Goal: Information Seeking & Learning: Stay updated

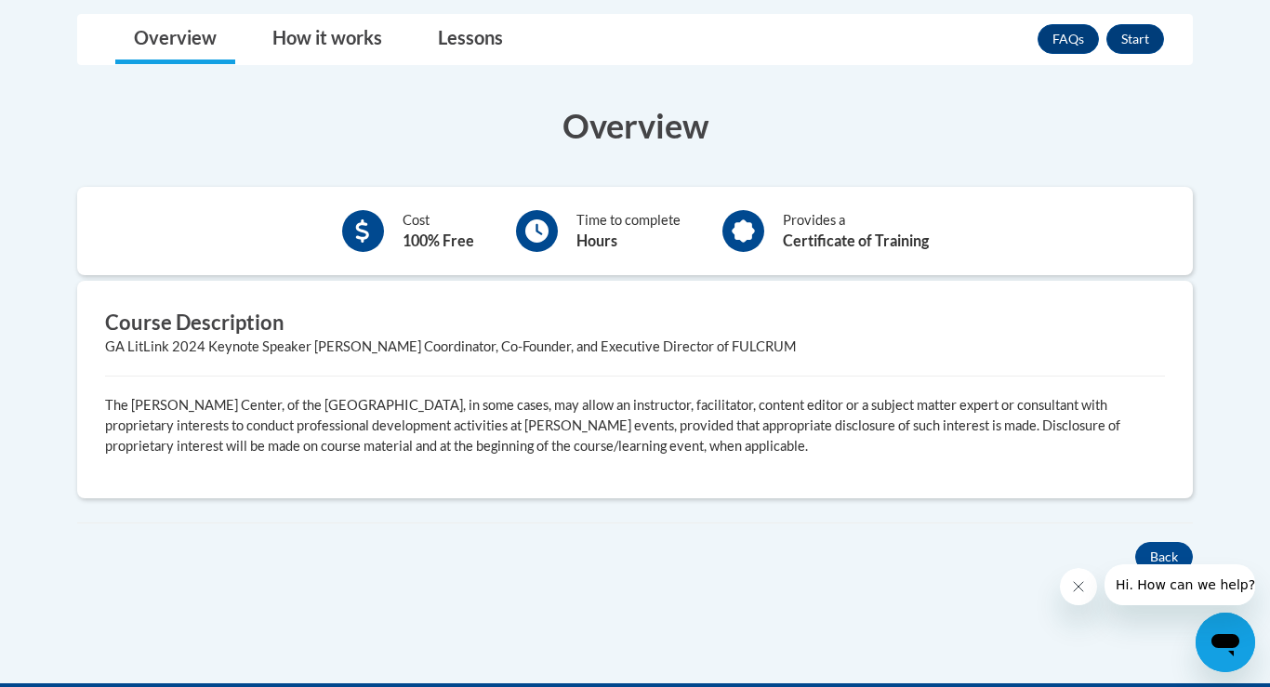
scroll to position [466, 0]
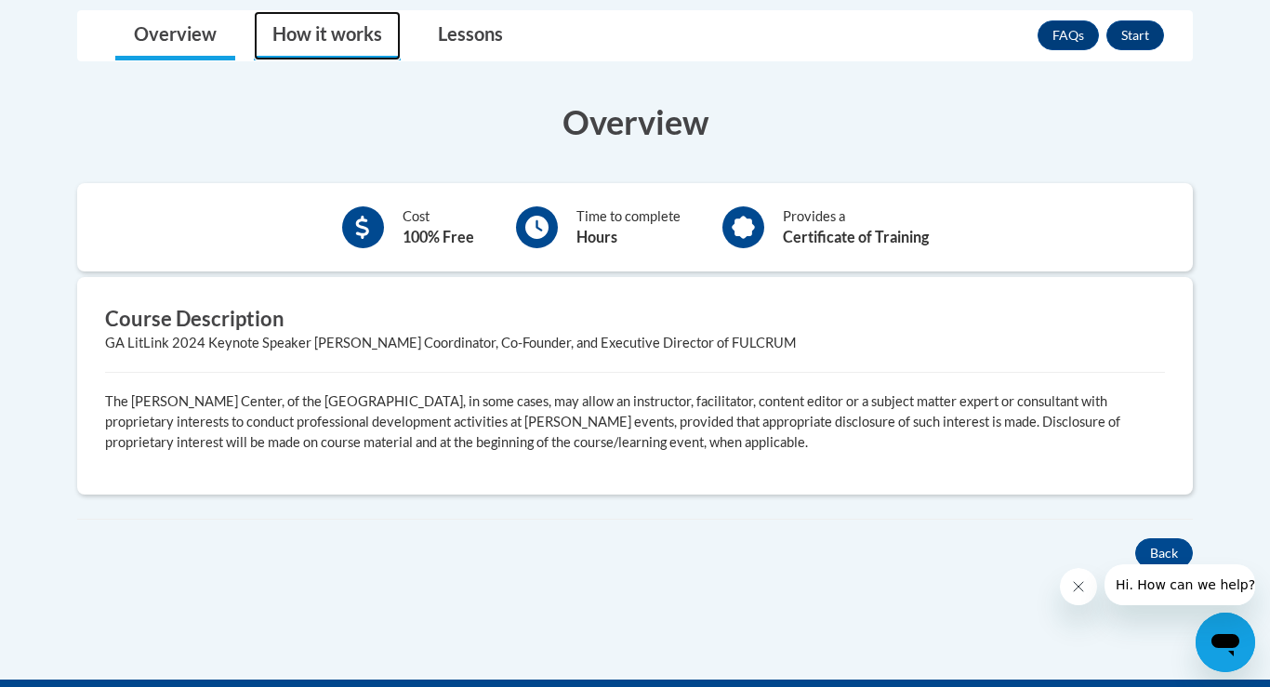
click at [331, 33] on link "How it works" at bounding box center [327, 35] width 147 height 49
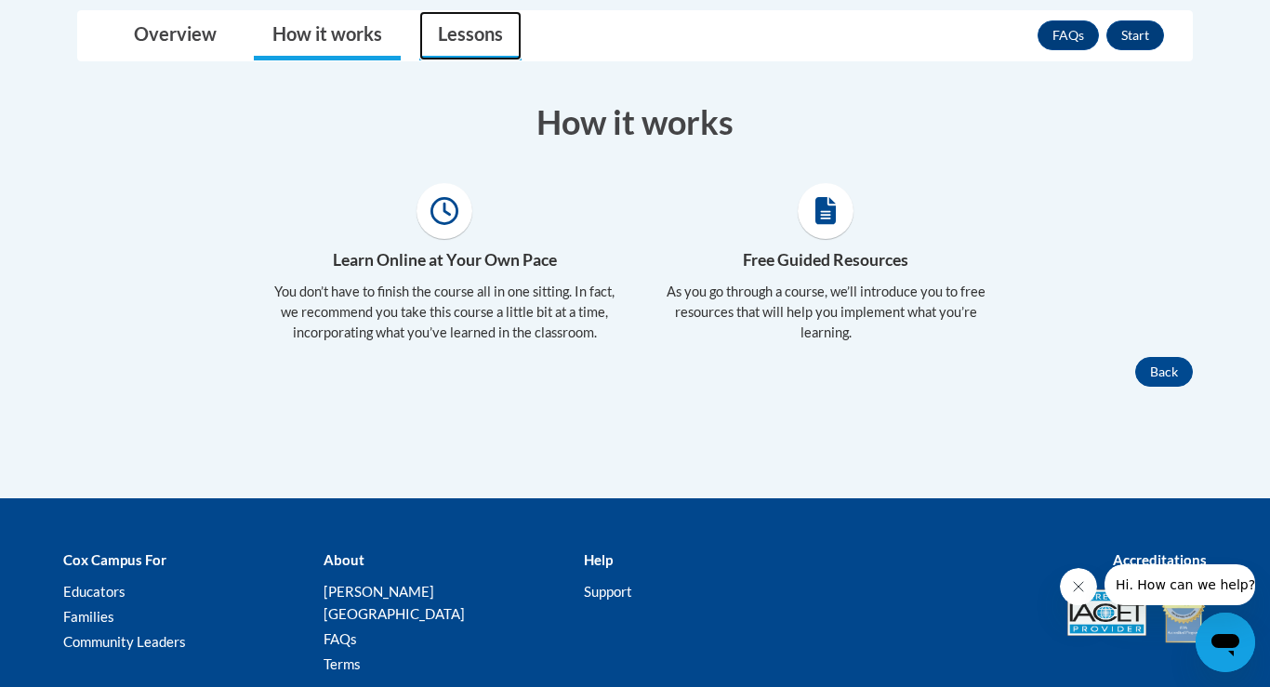
click at [453, 35] on link "Lessons" at bounding box center [470, 35] width 102 height 49
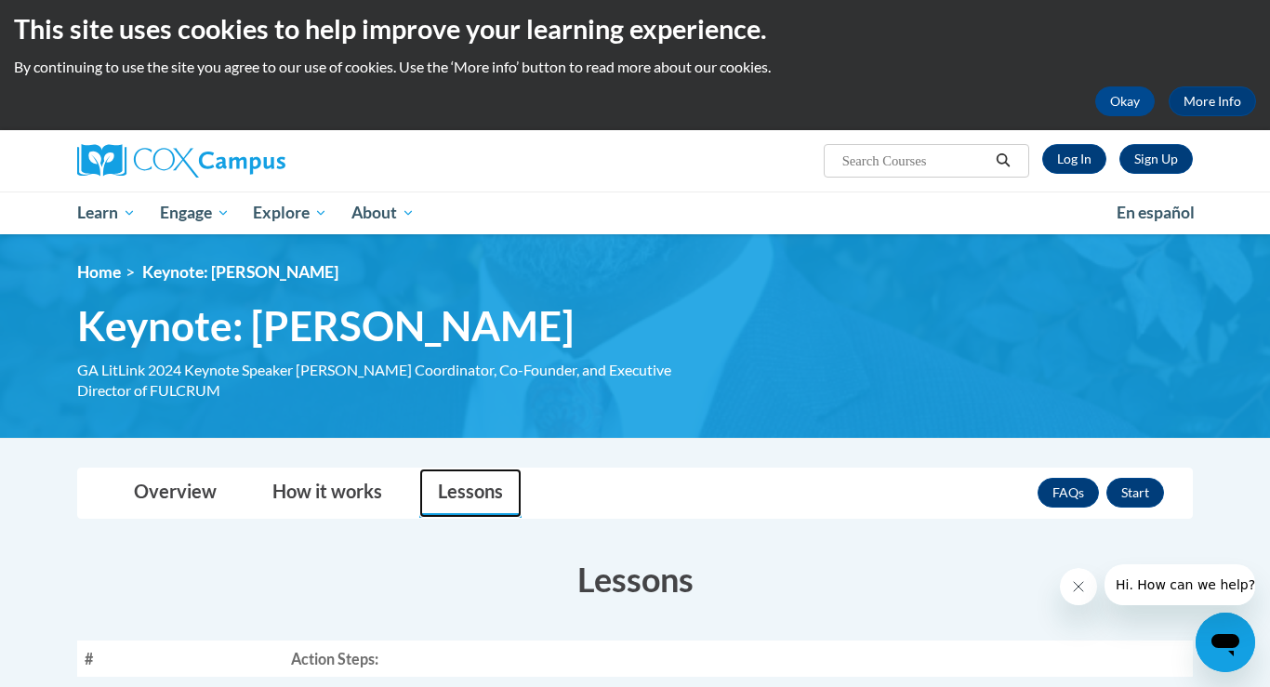
scroll to position [9, 0]
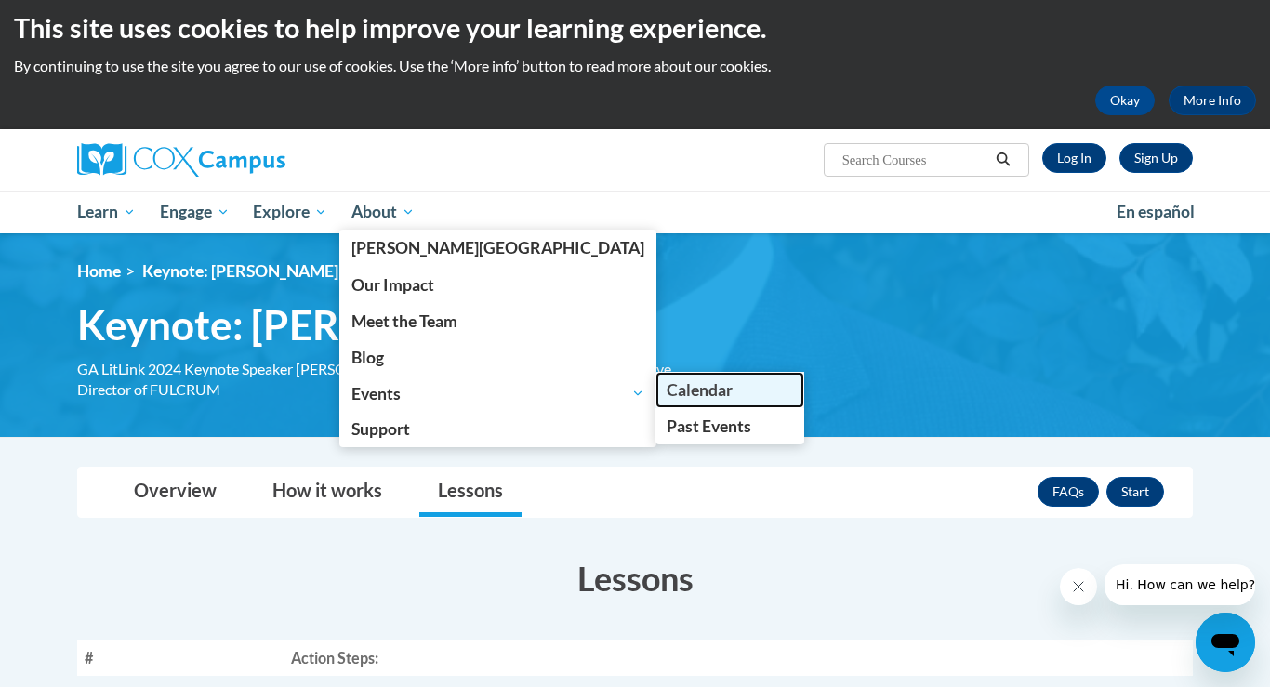
click at [666, 391] on span "Calendar" at bounding box center [699, 390] width 66 height 20
